Goal: Information Seeking & Learning: Learn about a topic

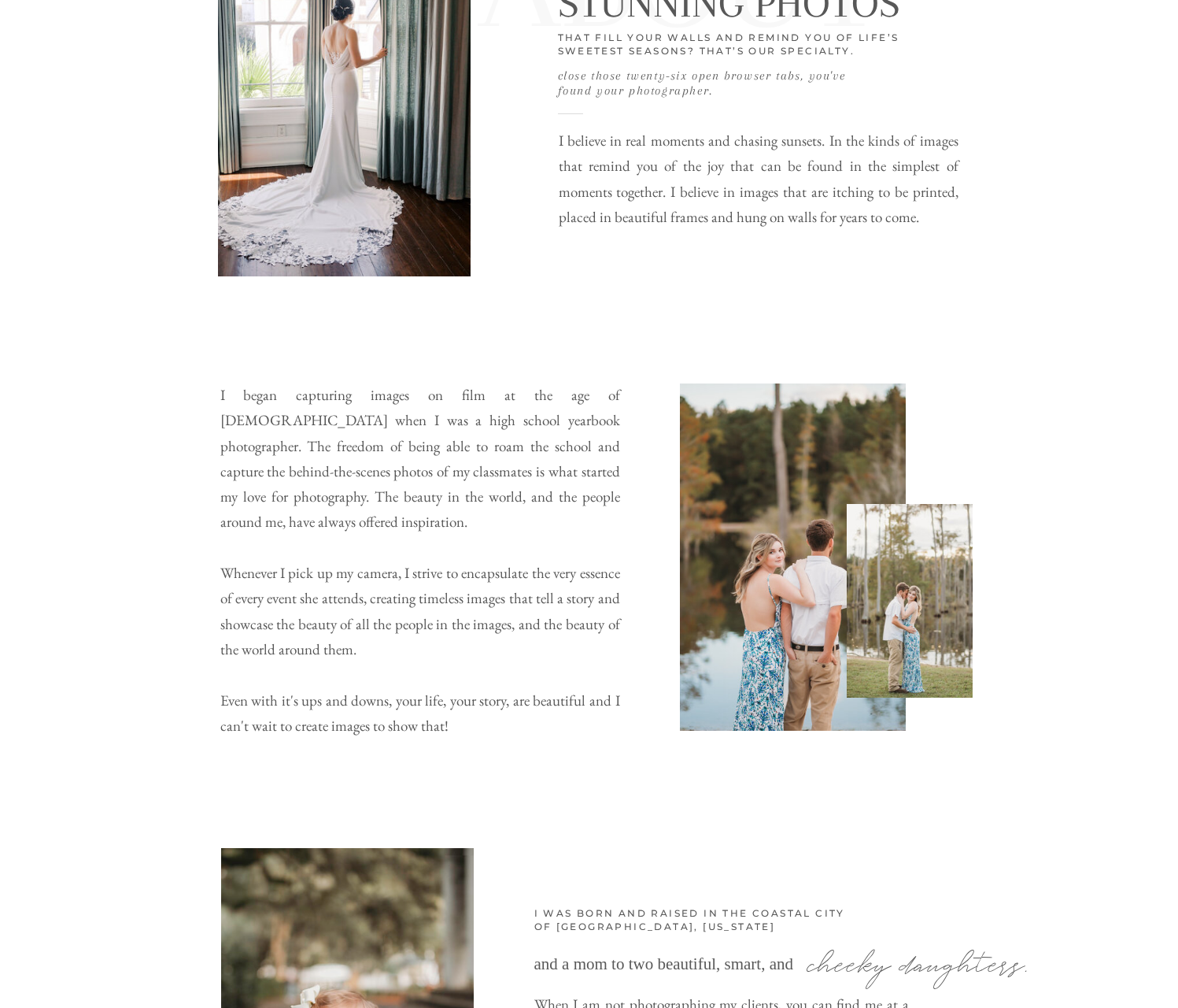
scroll to position [758, 0]
